Goal: Task Accomplishment & Management: Use online tool/utility

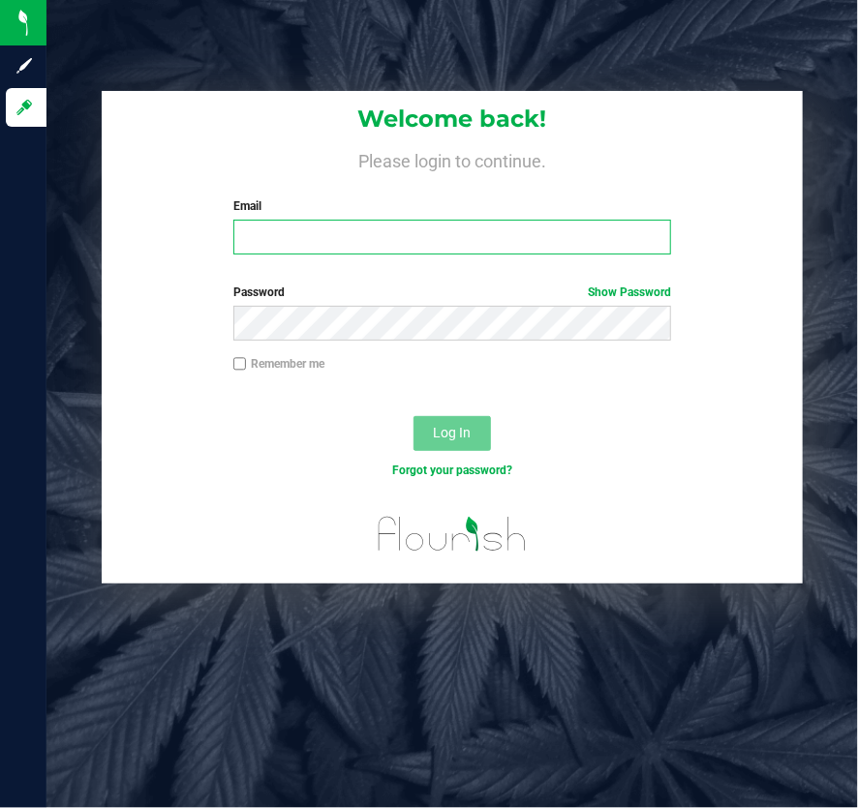
click at [405, 233] on input "Email" at bounding box center [452, 237] width 438 height 35
type input "[EMAIL_ADDRESS][DOMAIN_NAME]"
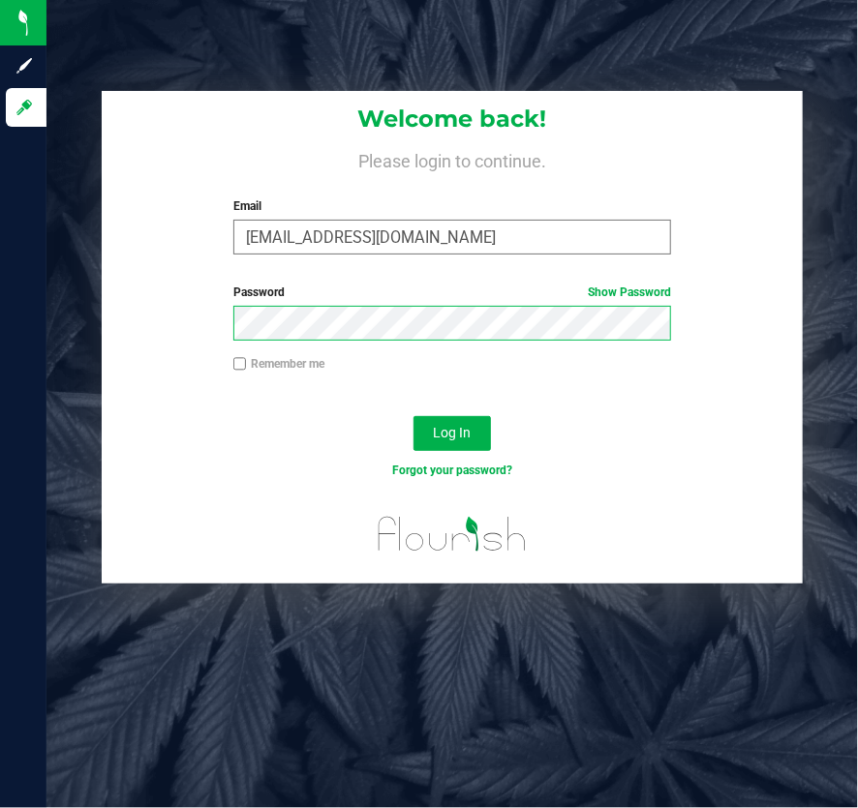
click at [413, 416] on button "Log In" at bounding box center [451, 433] width 77 height 35
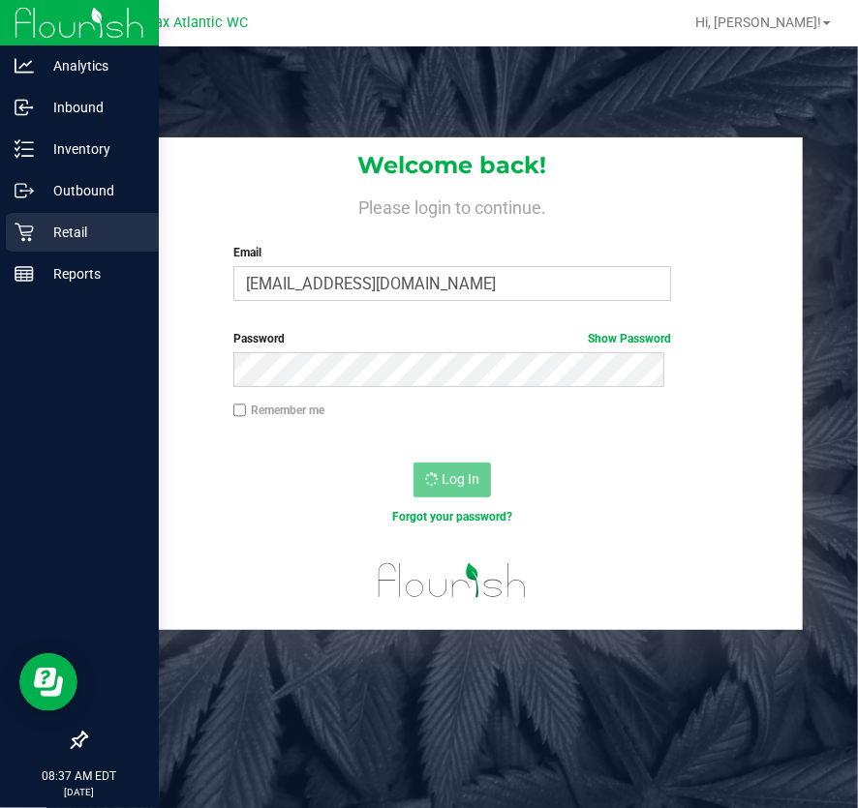
click at [41, 224] on p "Retail" at bounding box center [92, 232] width 116 height 23
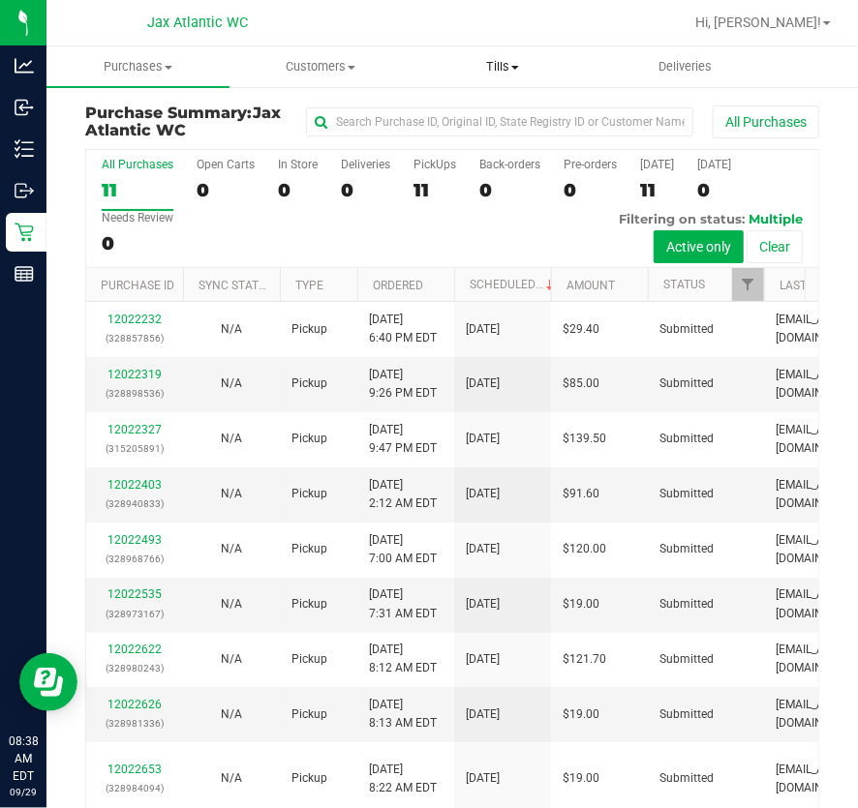
click at [495, 67] on span "Tills" at bounding box center [502, 66] width 181 height 17
click at [470, 120] on span "Manage tills" at bounding box center [476, 116] width 131 height 16
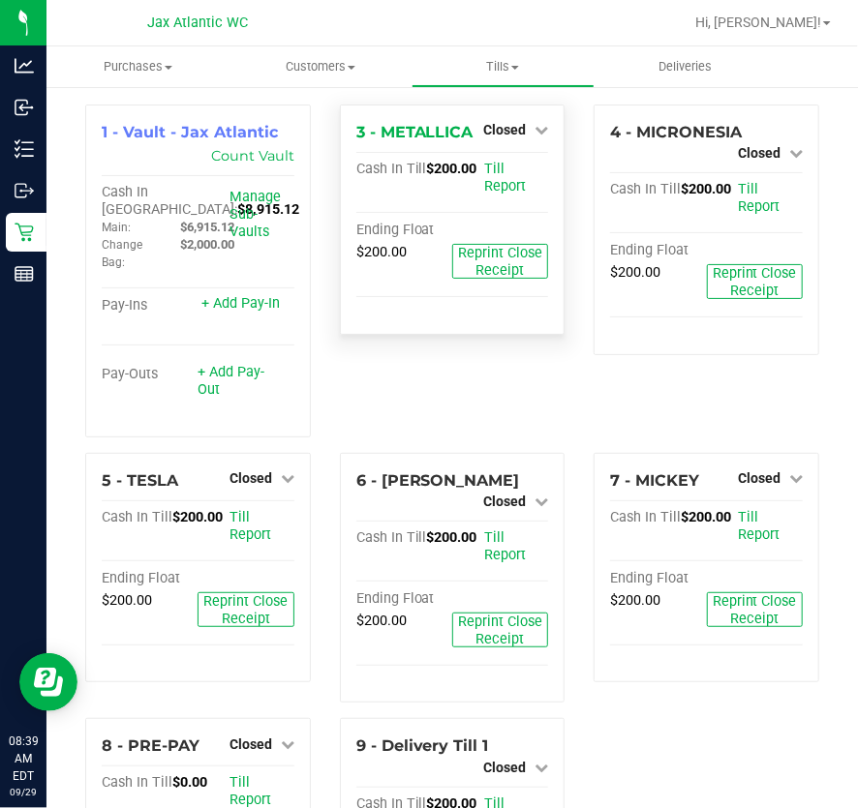
drag, startPoint x: 513, startPoint y: 131, endPoint x: 508, endPoint y: 156, distance: 25.6
click at [513, 131] on span "Closed" at bounding box center [504, 129] width 43 height 15
click at [503, 179] on div "Open Till" at bounding box center [504, 171] width 143 height 24
click at [502, 165] on link "Open Till" at bounding box center [503, 170] width 51 height 15
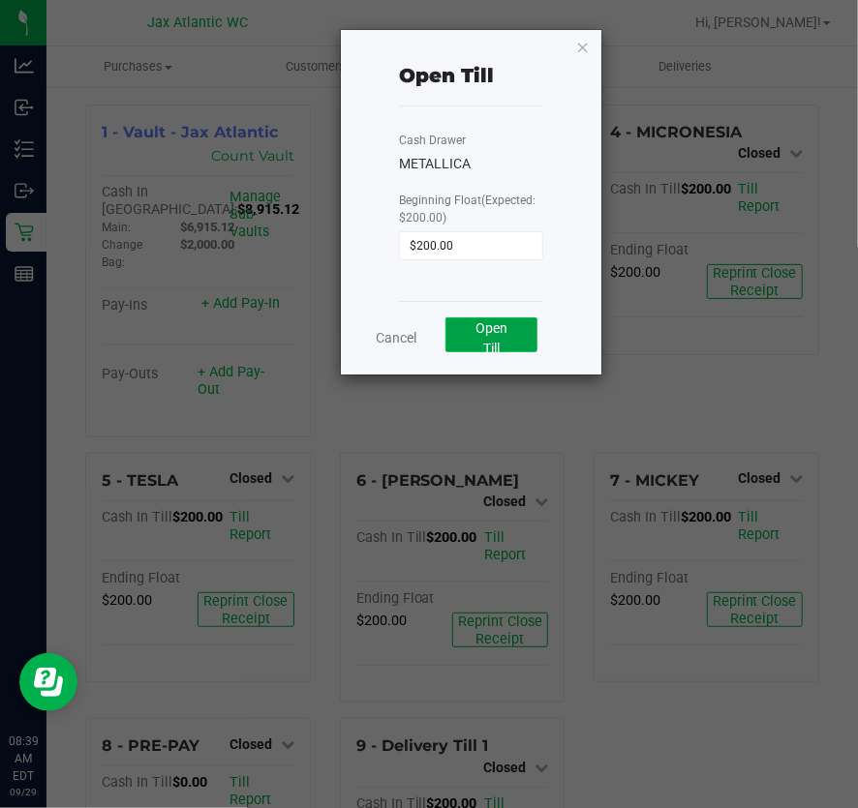
click at [508, 331] on button "Open Till" at bounding box center [491, 335] width 92 height 35
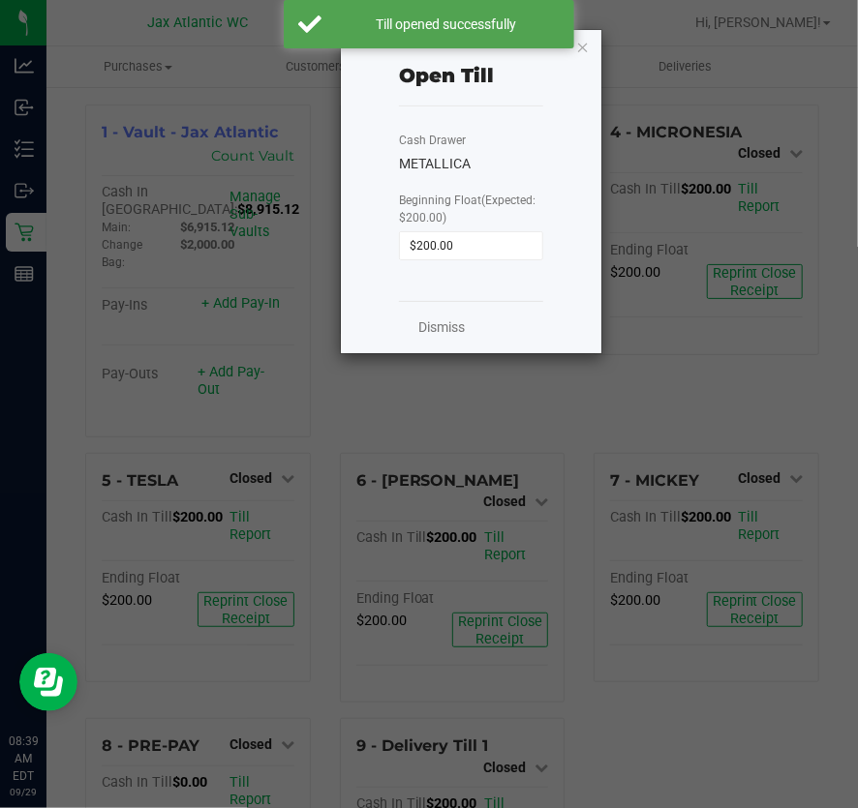
click at [411, 335] on div "Dismiss" at bounding box center [470, 327] width 143 height 52
click at [424, 330] on link "Dismiss" at bounding box center [441, 328] width 46 height 20
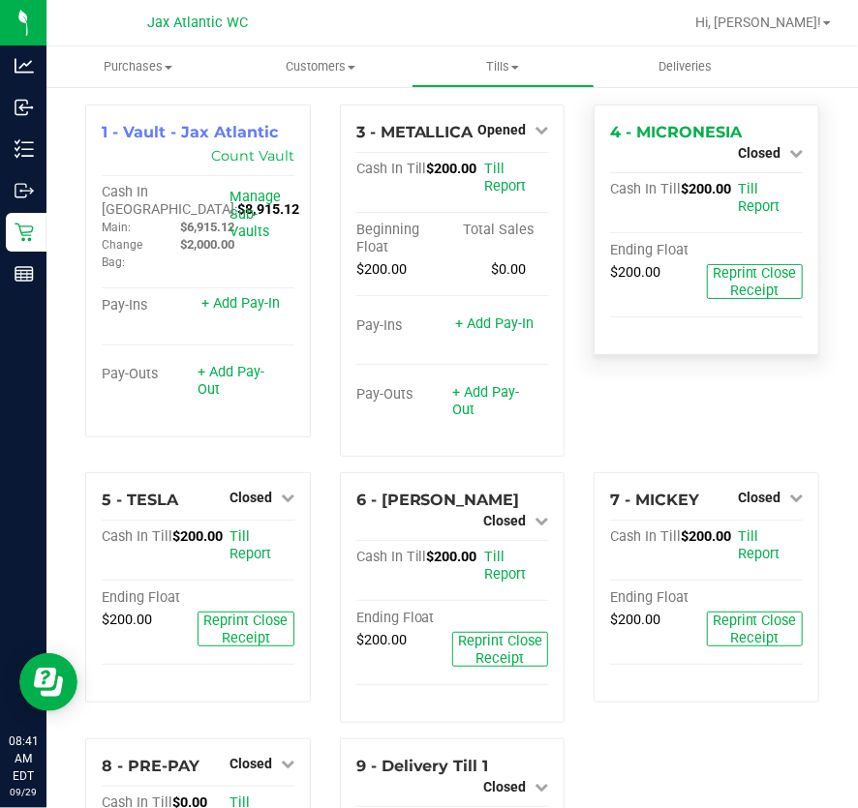
click at [774, 153] on link "Closed" at bounding box center [770, 152] width 65 height 15
click at [760, 167] on link "Open Till" at bounding box center [758, 170] width 51 height 15
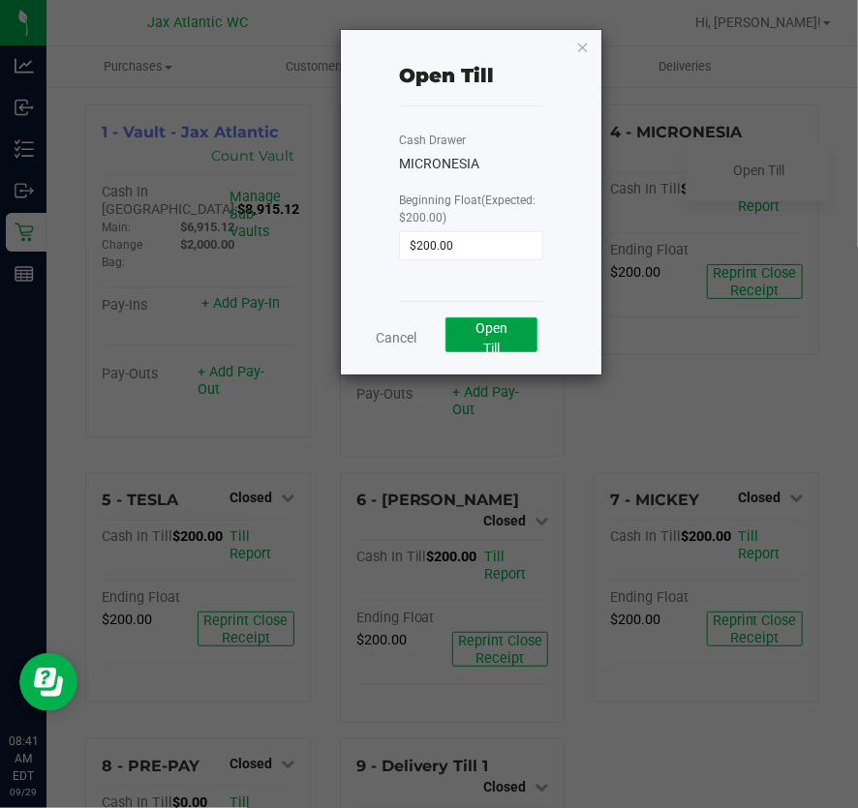
click at [483, 347] on span "Open Till" at bounding box center [491, 338] width 32 height 36
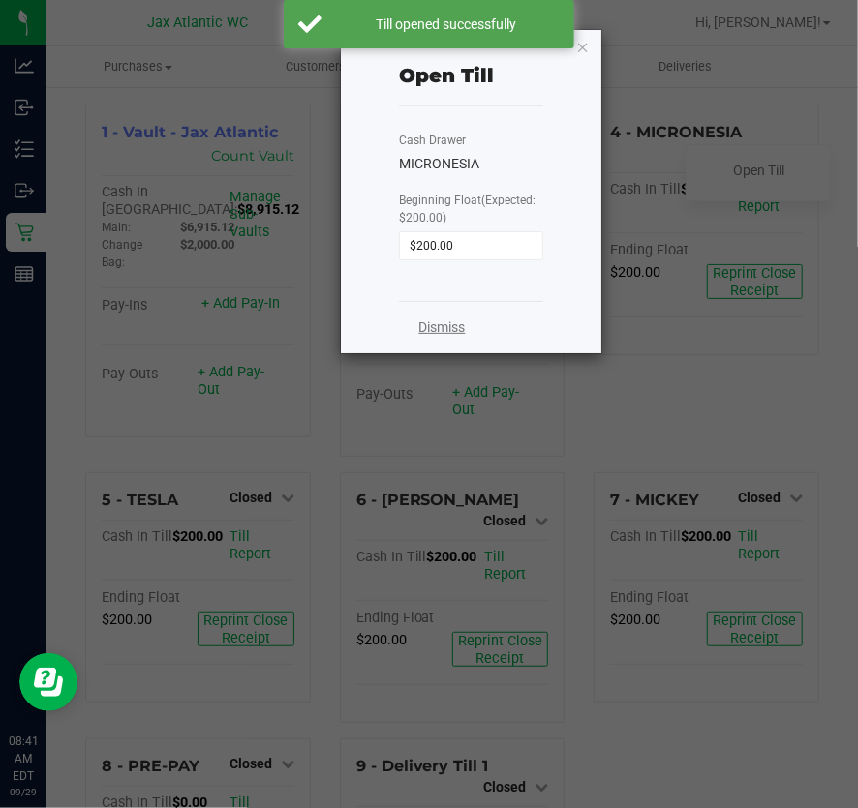
click at [453, 330] on link "Dismiss" at bounding box center [441, 328] width 46 height 20
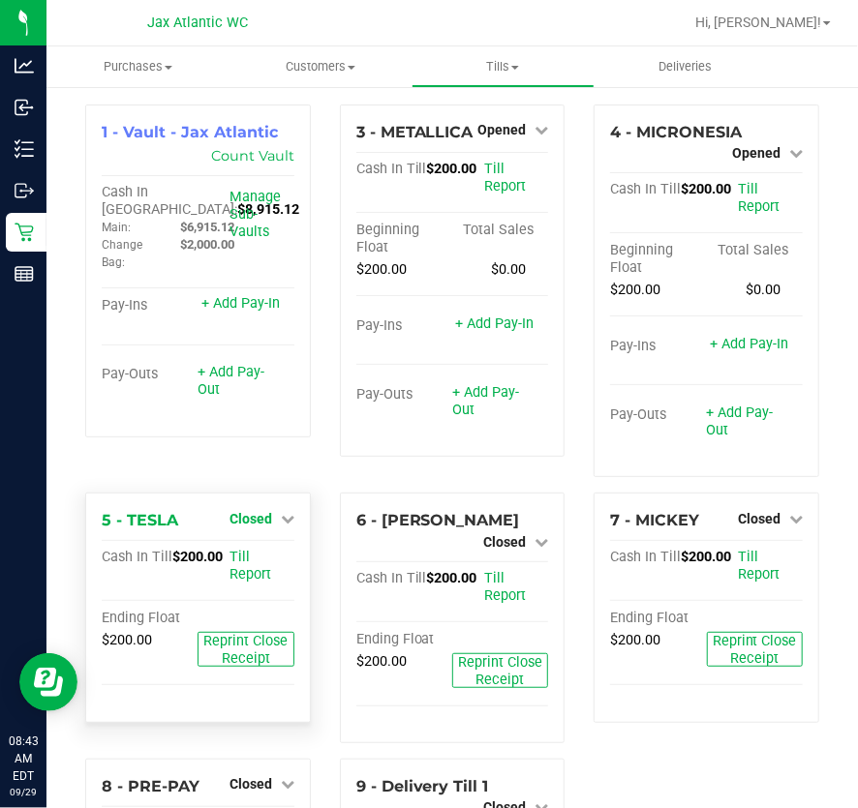
click at [281, 519] on icon at bounding box center [288, 519] width 14 height 14
click at [257, 552] on link "Open Till" at bounding box center [250, 558] width 51 height 15
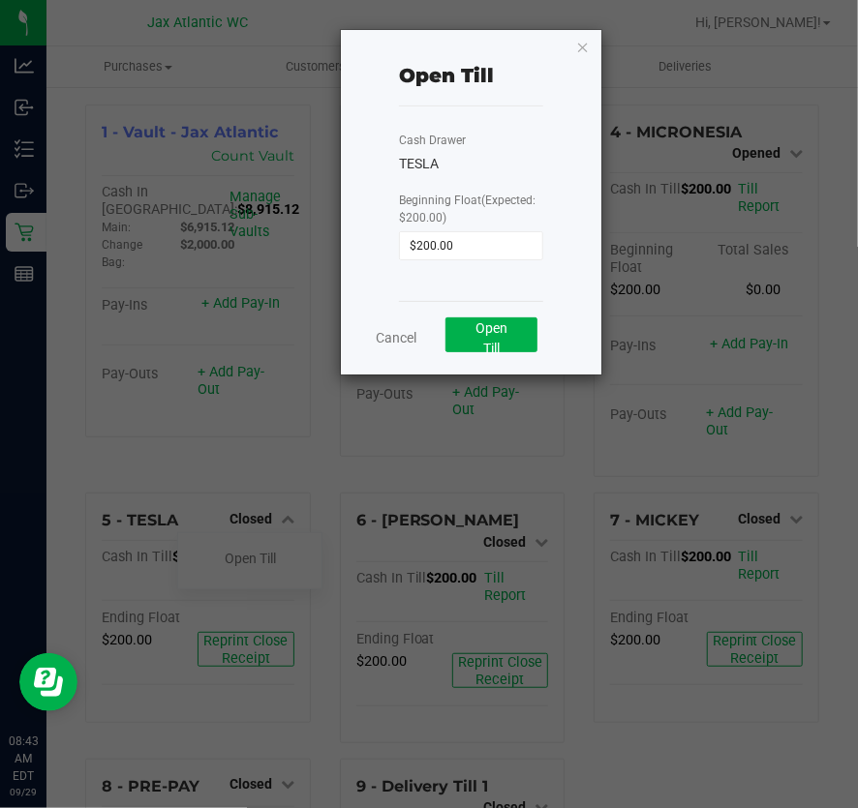
click at [498, 312] on div "Cancel Open Till" at bounding box center [470, 338] width 143 height 74
click at [494, 339] on button "Open Till" at bounding box center [491, 335] width 92 height 35
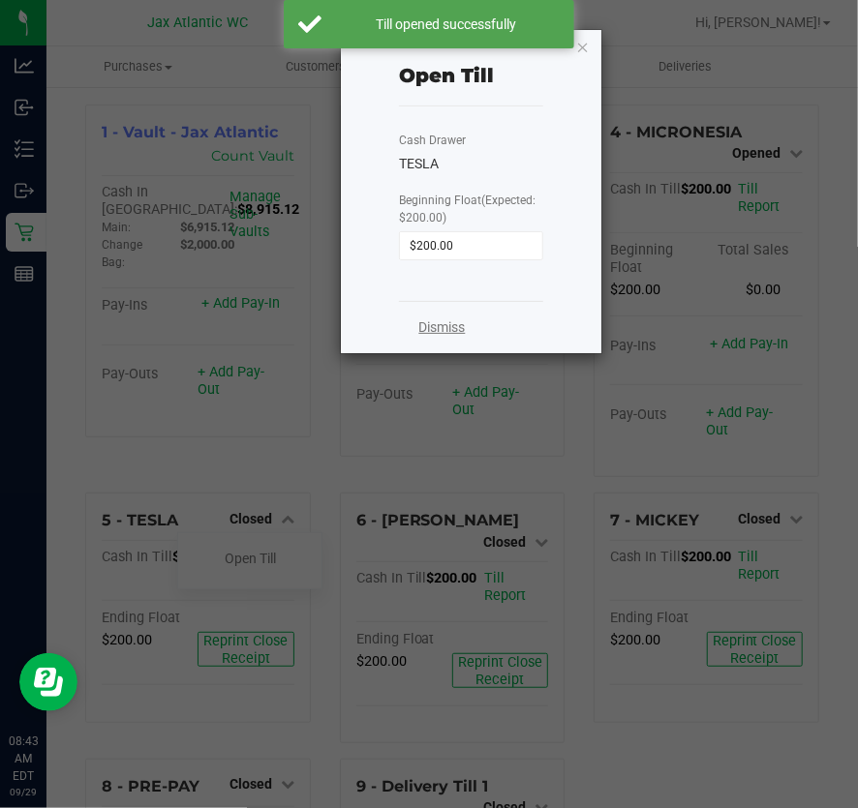
click at [430, 338] on link "Dismiss" at bounding box center [441, 328] width 46 height 20
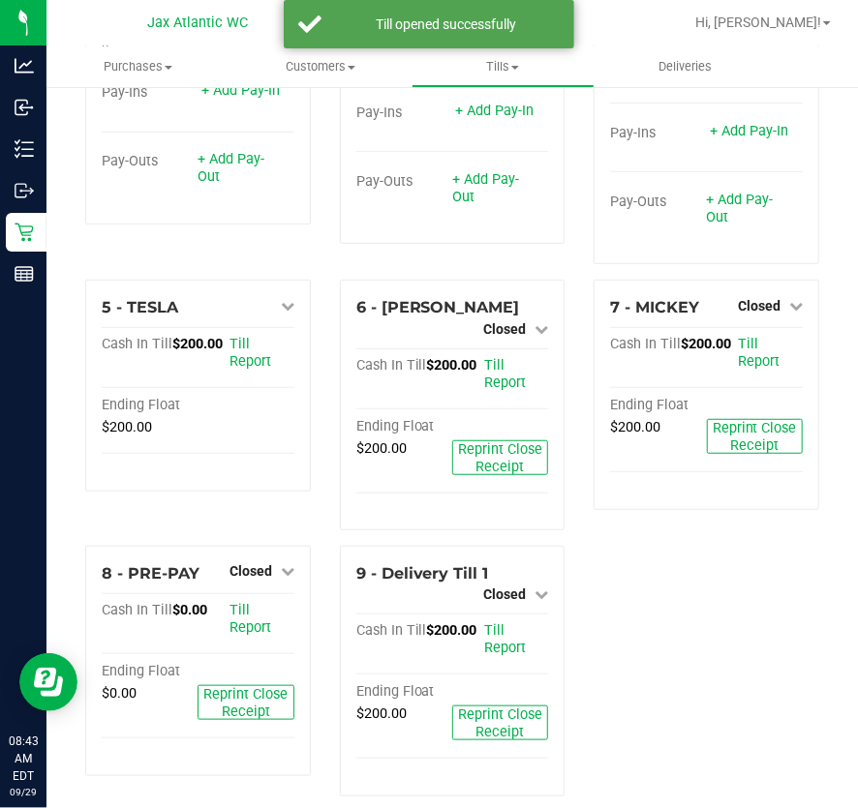
scroll to position [234, 0]
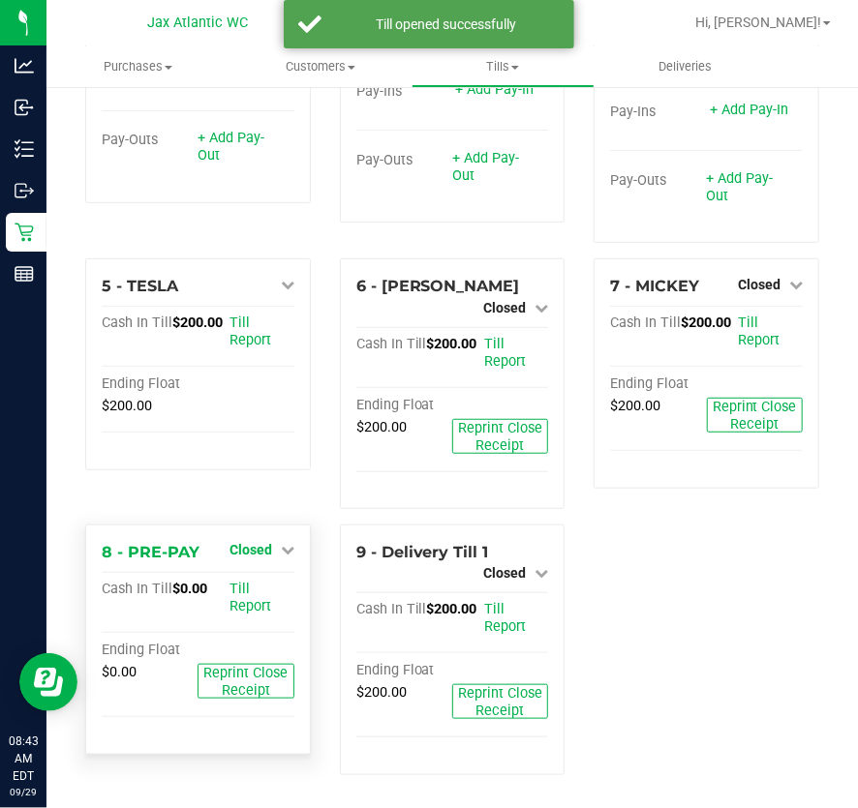
click at [274, 549] on link "Closed" at bounding box center [261, 549] width 65 height 15
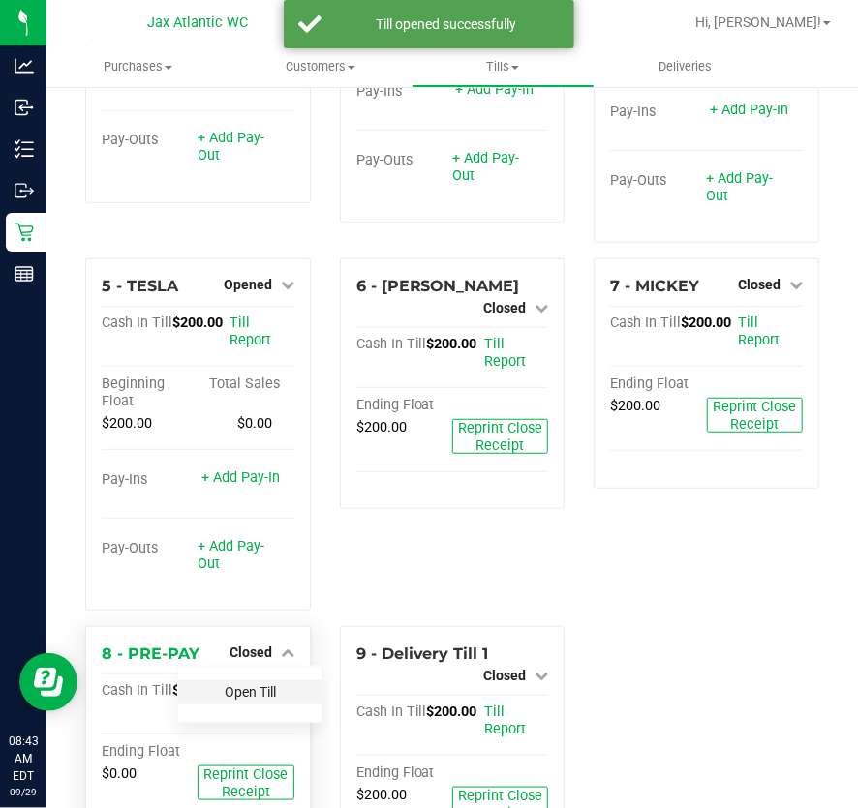
click at [235, 692] on link "Open Till" at bounding box center [250, 691] width 51 height 15
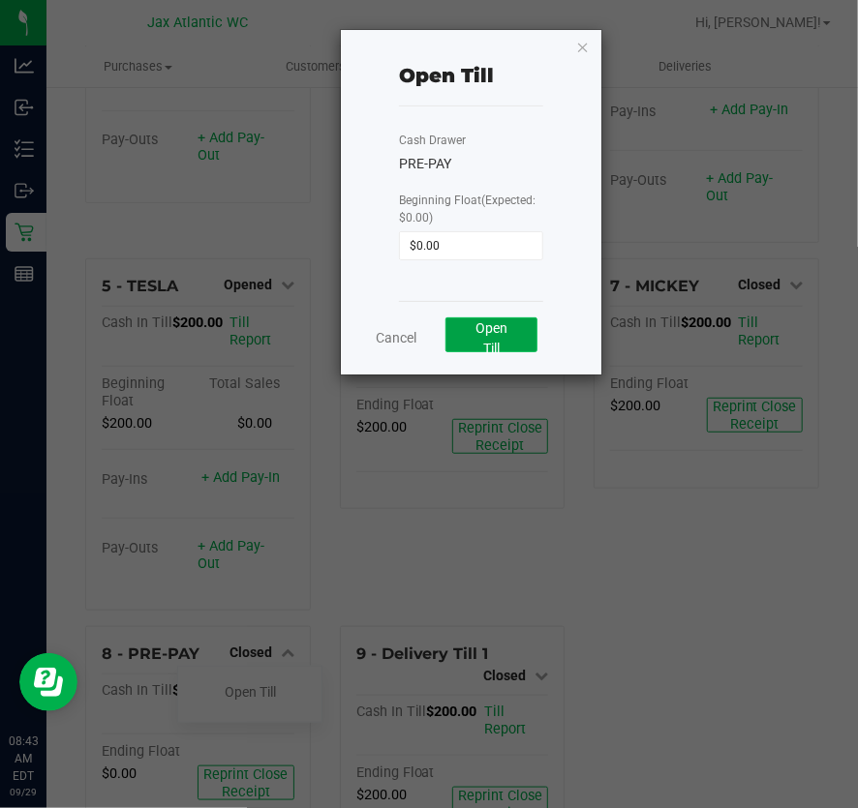
click at [485, 339] on button "Open Till" at bounding box center [491, 335] width 92 height 35
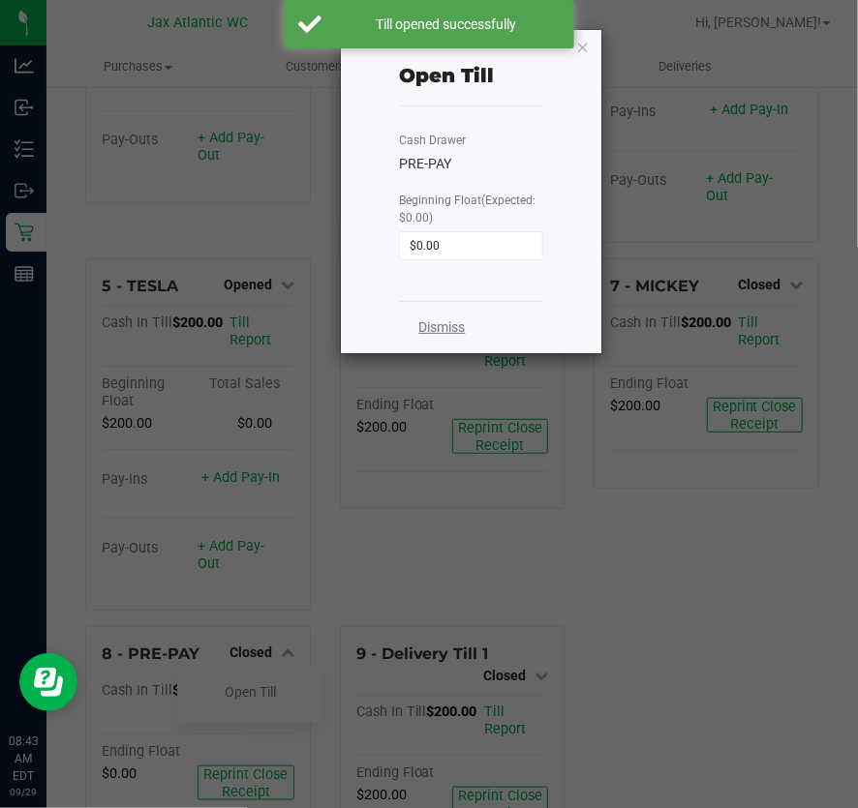
click at [441, 332] on link "Dismiss" at bounding box center [441, 328] width 46 height 20
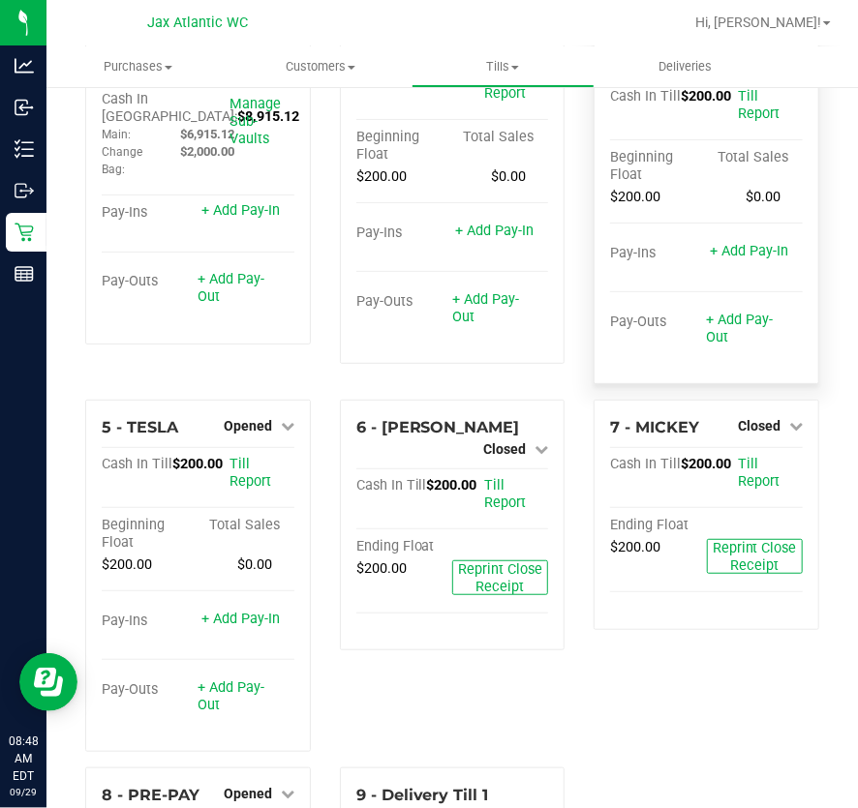
scroll to position [0, 0]
